Goal: Task Accomplishment & Management: Use online tool/utility

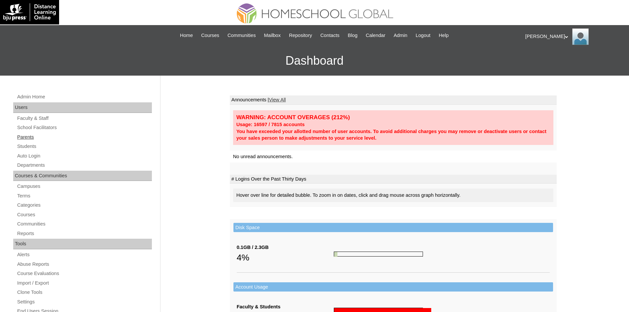
click at [29, 137] on link "Parents" at bounding box center [84, 137] width 135 height 8
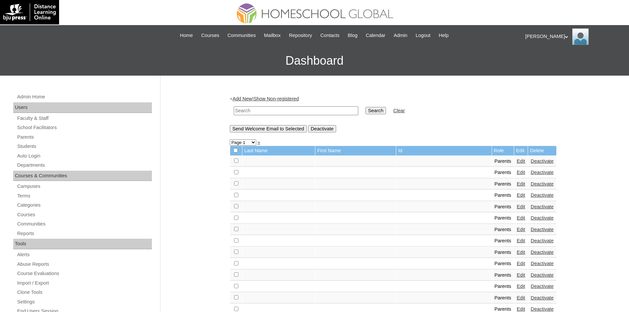
click at [25, 145] on link "Students" at bounding box center [84, 146] width 135 height 8
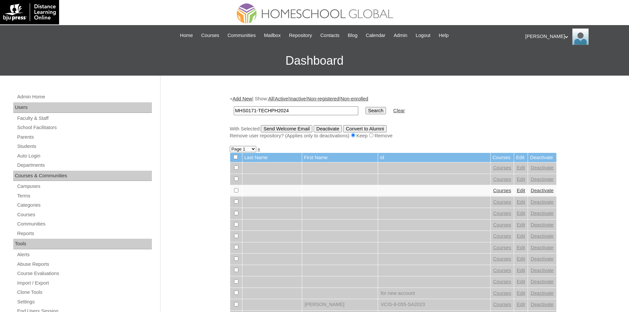
type input "MHS0171-TECHPH2024"
click at [366, 111] on input "Search" at bounding box center [376, 110] width 20 height 7
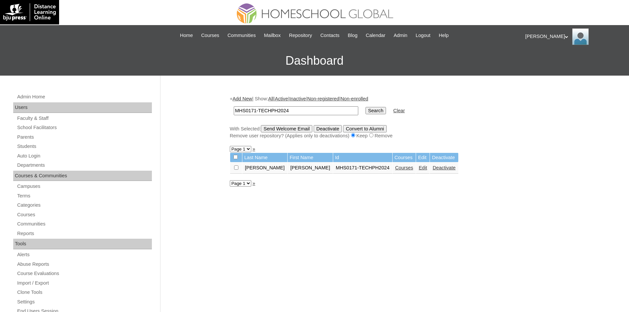
click at [419, 169] on link "Edit" at bounding box center [423, 167] width 8 height 5
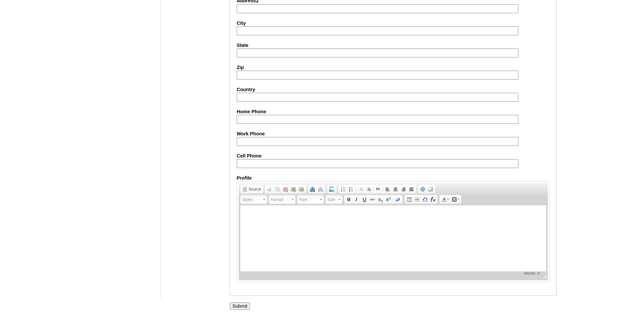
scroll to position [695, 0]
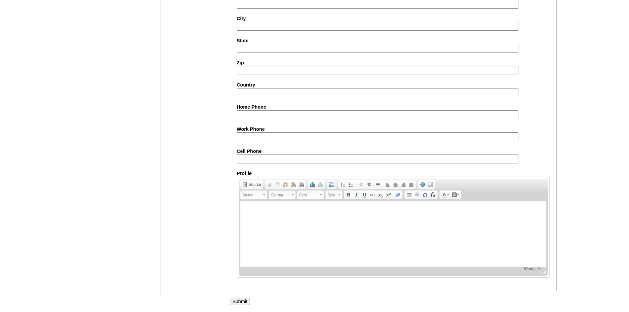
click at [242, 303] on input "Submit" at bounding box center [240, 301] width 20 height 7
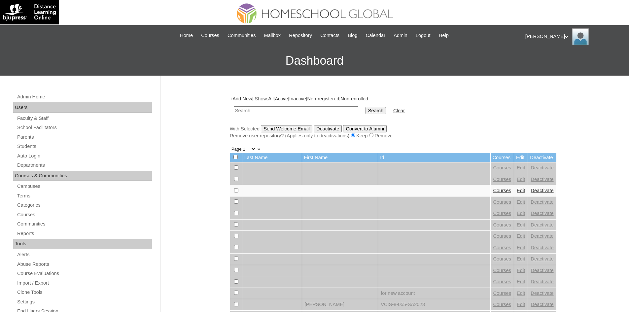
click at [283, 112] on input "text" at bounding box center [296, 110] width 125 height 9
type input "MHS0171-TECHPH2024"
click at [366, 112] on input "Search" at bounding box center [376, 110] width 20 height 7
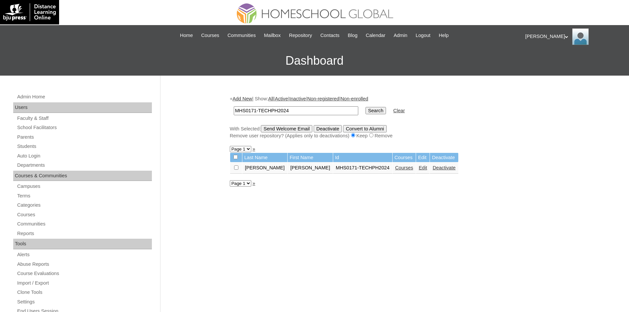
click at [393, 172] on td "Courses" at bounding box center [404, 168] width 23 height 11
click at [396, 167] on link "Courses" at bounding box center [405, 167] width 18 height 5
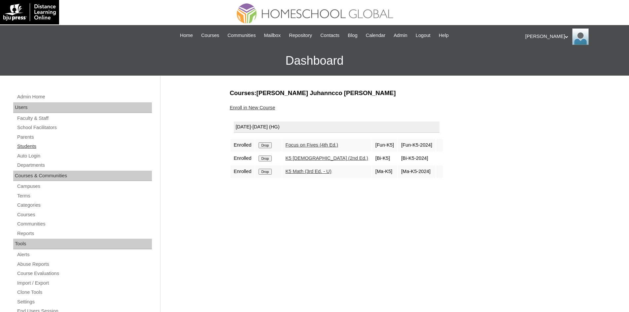
click at [33, 143] on link "Students" at bounding box center [84, 146] width 135 height 8
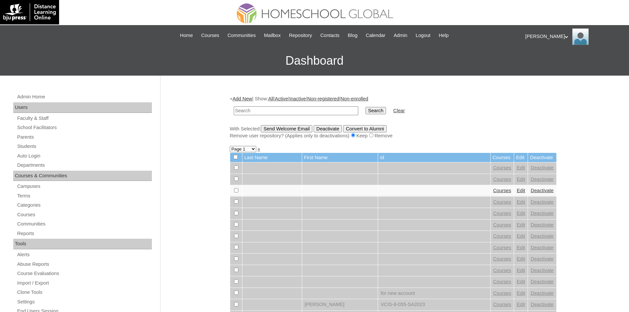
click at [304, 108] on input "text" at bounding box center [296, 110] width 125 height 9
type input "MHS00208-TECHPH2025"
click at [366, 110] on input "Search" at bounding box center [376, 110] width 20 height 7
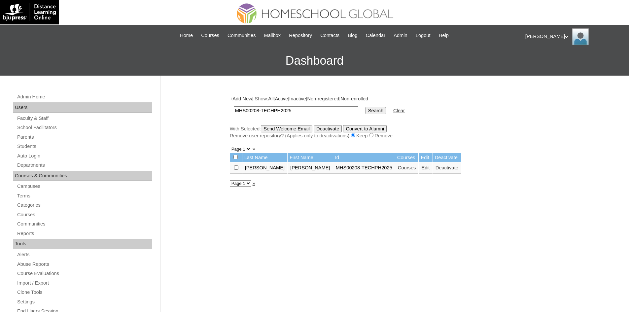
click at [422, 169] on link "Edit" at bounding box center [426, 167] width 8 height 5
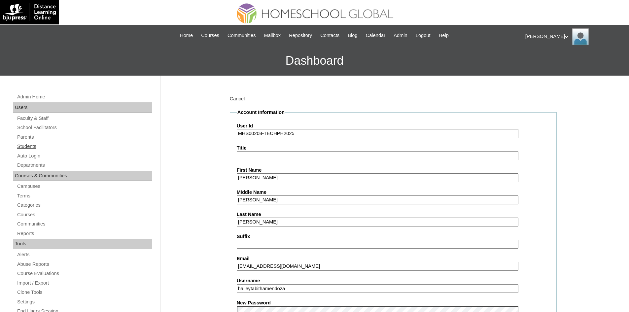
click at [35, 145] on link "Students" at bounding box center [84, 146] width 135 height 8
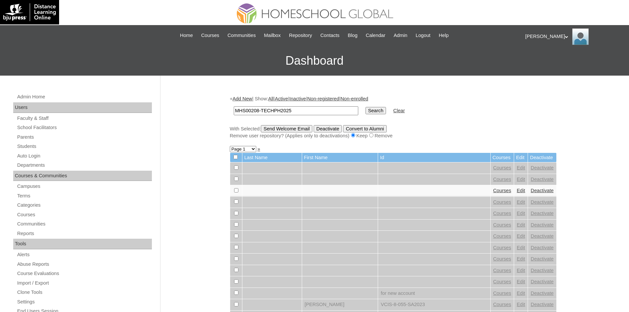
type input "MHS00208-TECHPH2025"
click at [366, 111] on input "Search" at bounding box center [376, 110] width 20 height 7
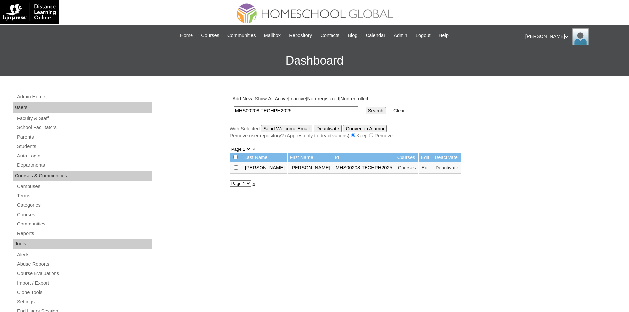
click at [398, 169] on link "Courses" at bounding box center [407, 167] width 18 height 5
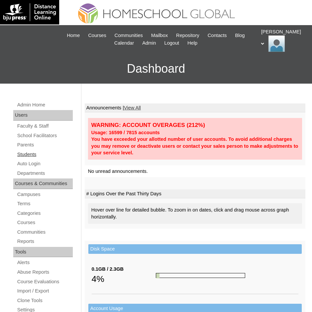
click at [30, 152] on link "Students" at bounding box center [45, 154] width 56 height 8
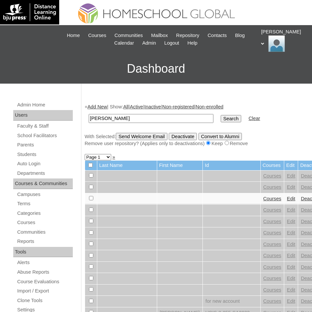
type input "[PERSON_NAME]"
click at [220, 120] on input "Search" at bounding box center [230, 118] width 20 height 7
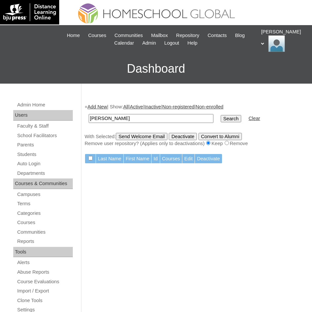
drag, startPoint x: 166, startPoint y: 117, endPoint x: 132, endPoint y: 120, distance: 34.1
click at [132, 120] on input "[PERSON_NAME]" at bounding box center [151, 118] width 125 height 9
type input "[PERSON_NAME]"
click at [220, 119] on input "Search" at bounding box center [230, 118] width 20 height 7
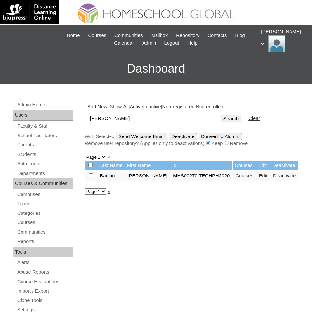
click at [235, 178] on link "Courses" at bounding box center [244, 175] width 18 height 5
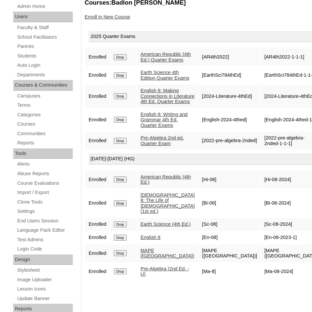
scroll to position [66, 0]
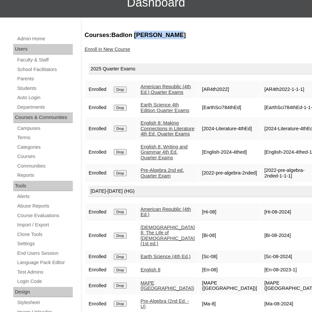
drag, startPoint x: 133, startPoint y: 35, endPoint x: 170, endPoint y: 35, distance: 37.0
click at [170, 35] on h3 "Courses:Badlon [PERSON_NAME]" at bounding box center [195, 35] width 220 height 9
copy h3 "[PERSON_NAME]"
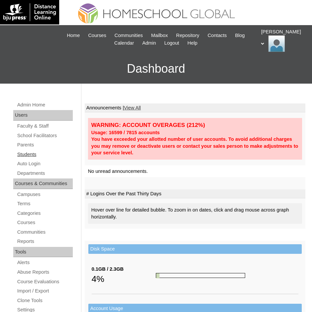
click at [32, 155] on link "Students" at bounding box center [45, 154] width 56 height 8
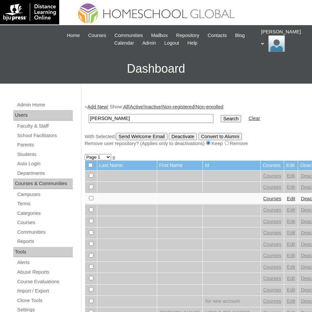
type input "[PERSON_NAME]"
click at [220, 118] on input "Search" at bounding box center [230, 118] width 20 height 7
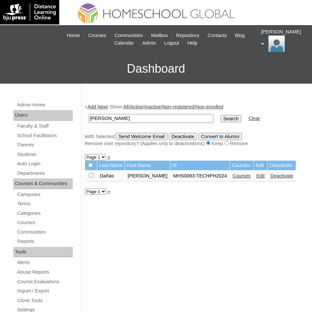
click at [232, 177] on link "Courses" at bounding box center [241, 175] width 18 height 5
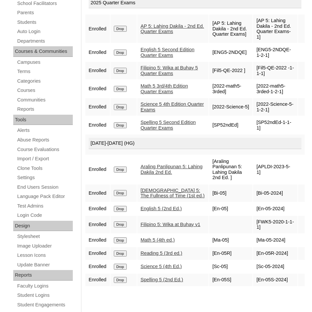
scroll to position [165, 0]
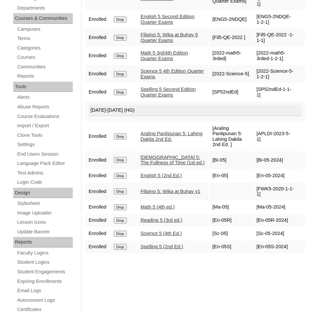
click at [157, 236] on link "Science 5 (4th Ed.)" at bounding box center [160, 233] width 41 height 5
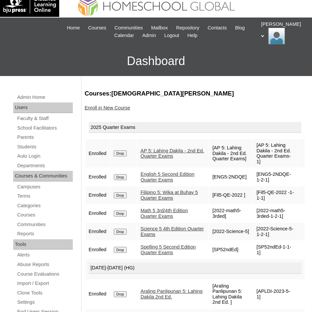
scroll to position [0, 0]
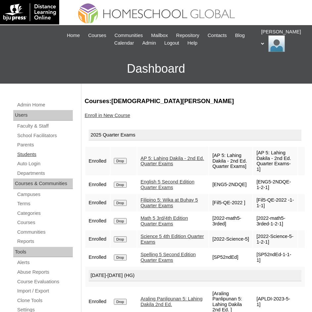
click at [32, 153] on link "Students" at bounding box center [45, 154] width 56 height 8
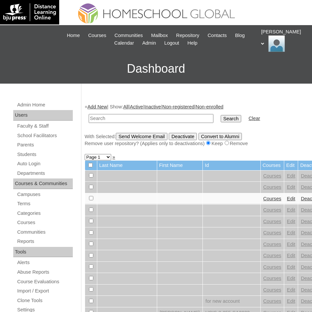
click at [37, 159] on div "Admin Home Users Faculty & Staff School Facilitators Parents Students Auto Logi…" at bounding box center [44, 314] width 68 height 427
click at [37, 165] on link "Auto Login" at bounding box center [45, 164] width 56 height 8
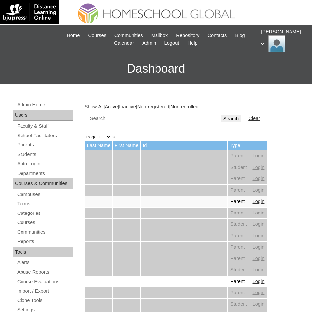
paste input "[PERSON_NAME]"
type input "[PERSON_NAME]"
click at [220, 121] on input "Search" at bounding box center [230, 118] width 20 height 7
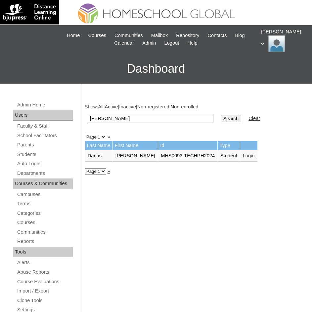
click at [243, 156] on link "Login" at bounding box center [249, 155] width 12 height 5
